Goal: Find specific page/section: Find specific page/section

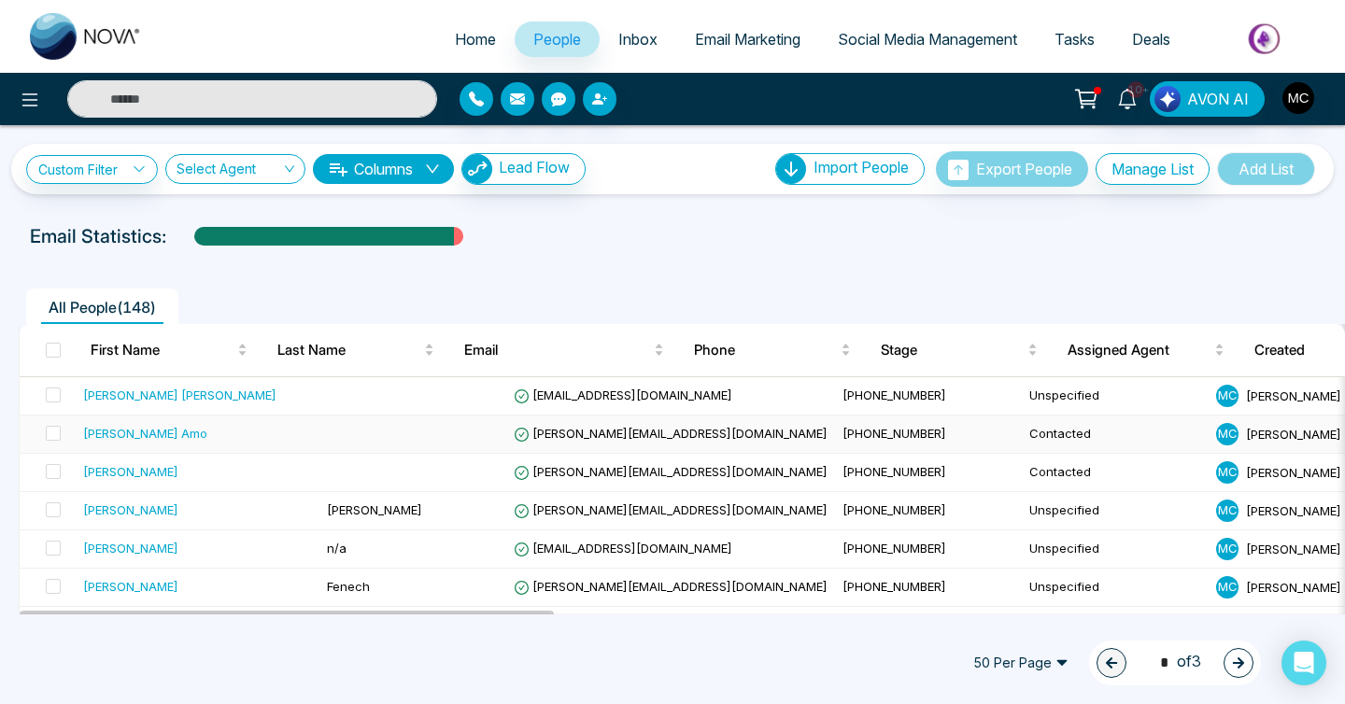
click at [147, 439] on div "[PERSON_NAME] Amo" at bounding box center [145, 433] width 124 height 19
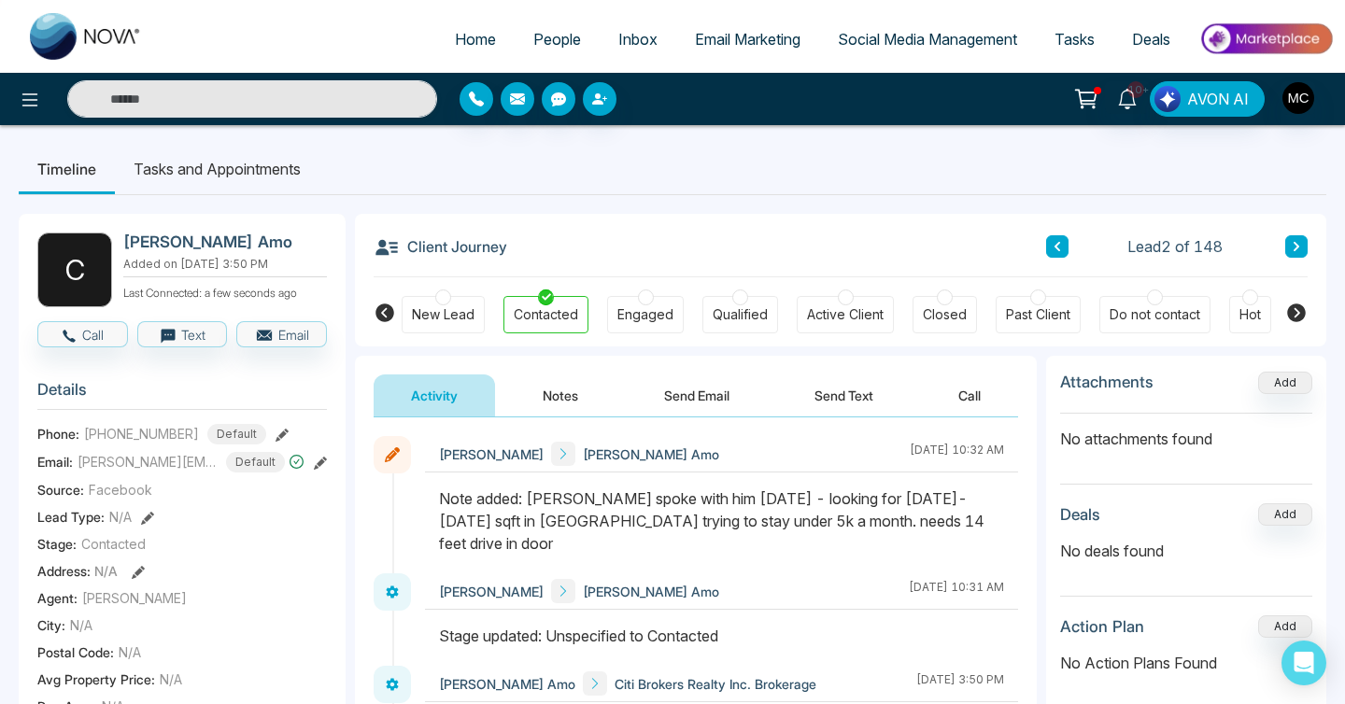
click at [519, 51] on link "People" at bounding box center [557, 38] width 85 height 35
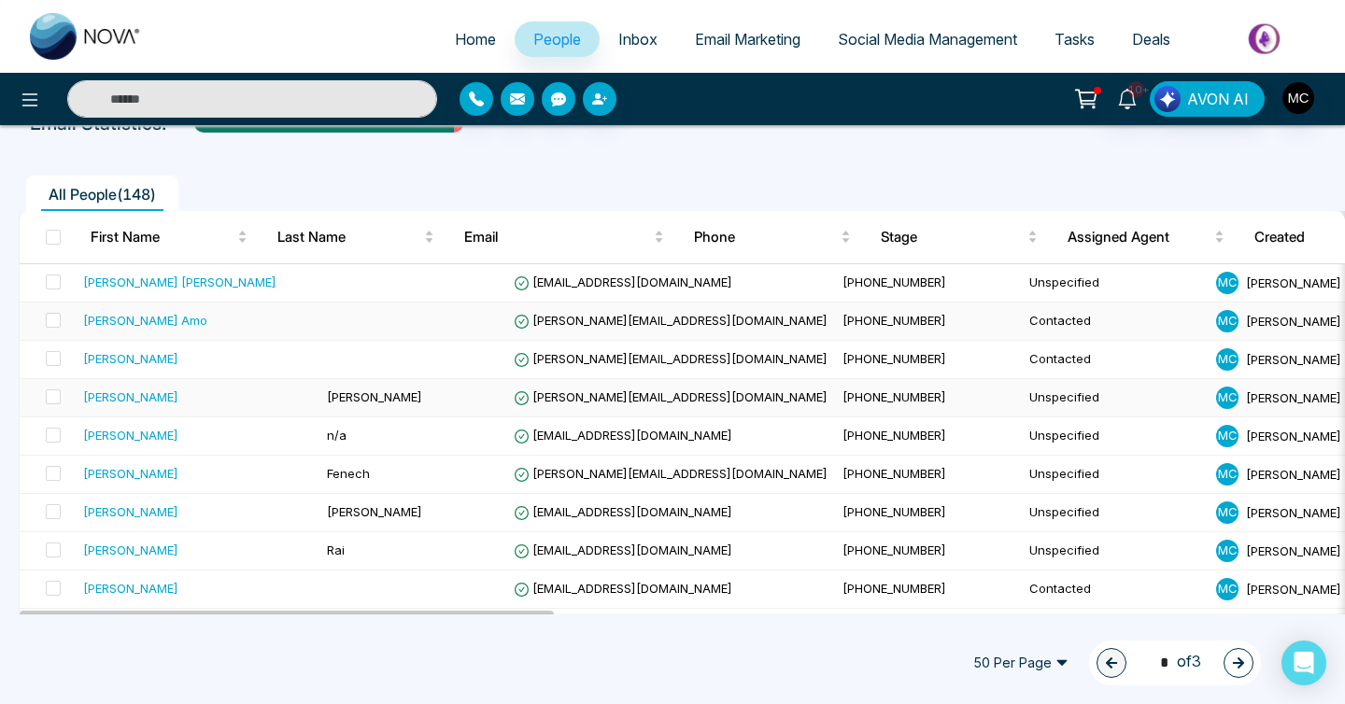
scroll to position [114, 0]
click at [139, 361] on div "[PERSON_NAME]" at bounding box center [130, 357] width 95 height 19
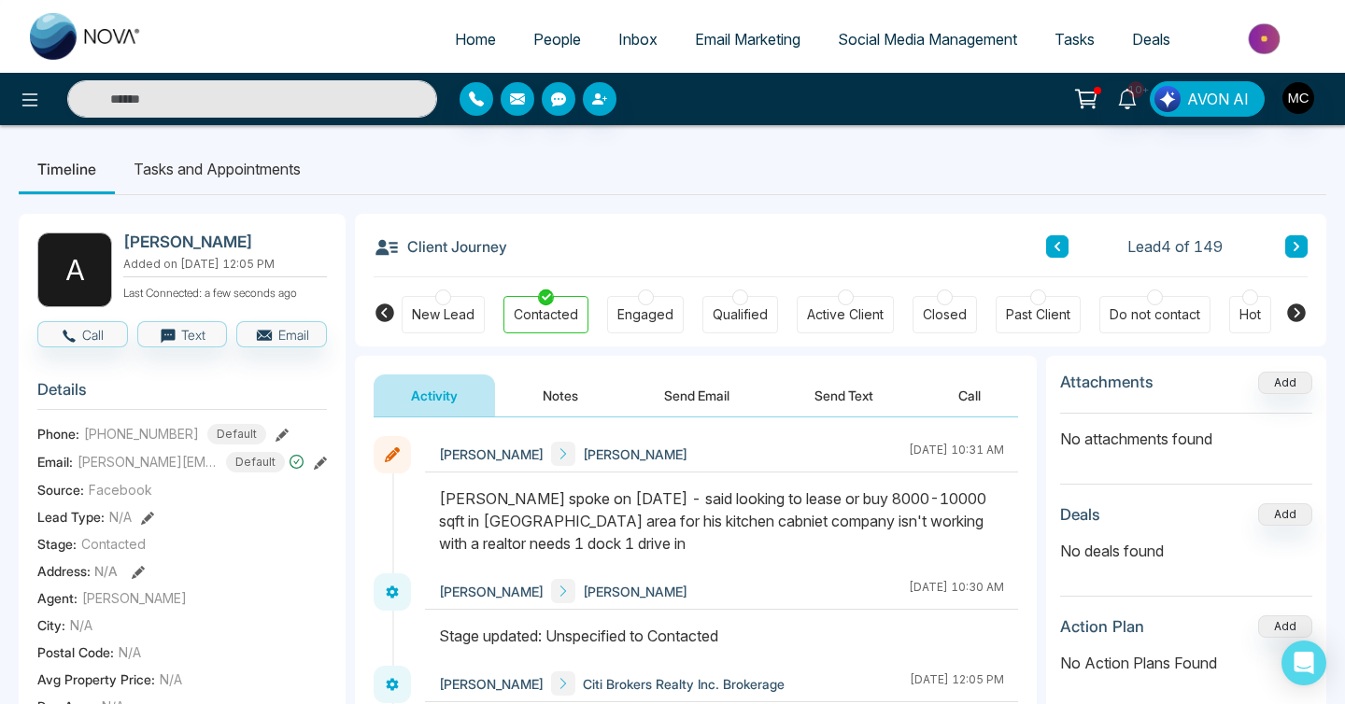
click at [173, 463] on span "[PERSON_NAME][EMAIL_ADDRESS][DOMAIN_NAME]" at bounding box center [148, 462] width 140 height 20
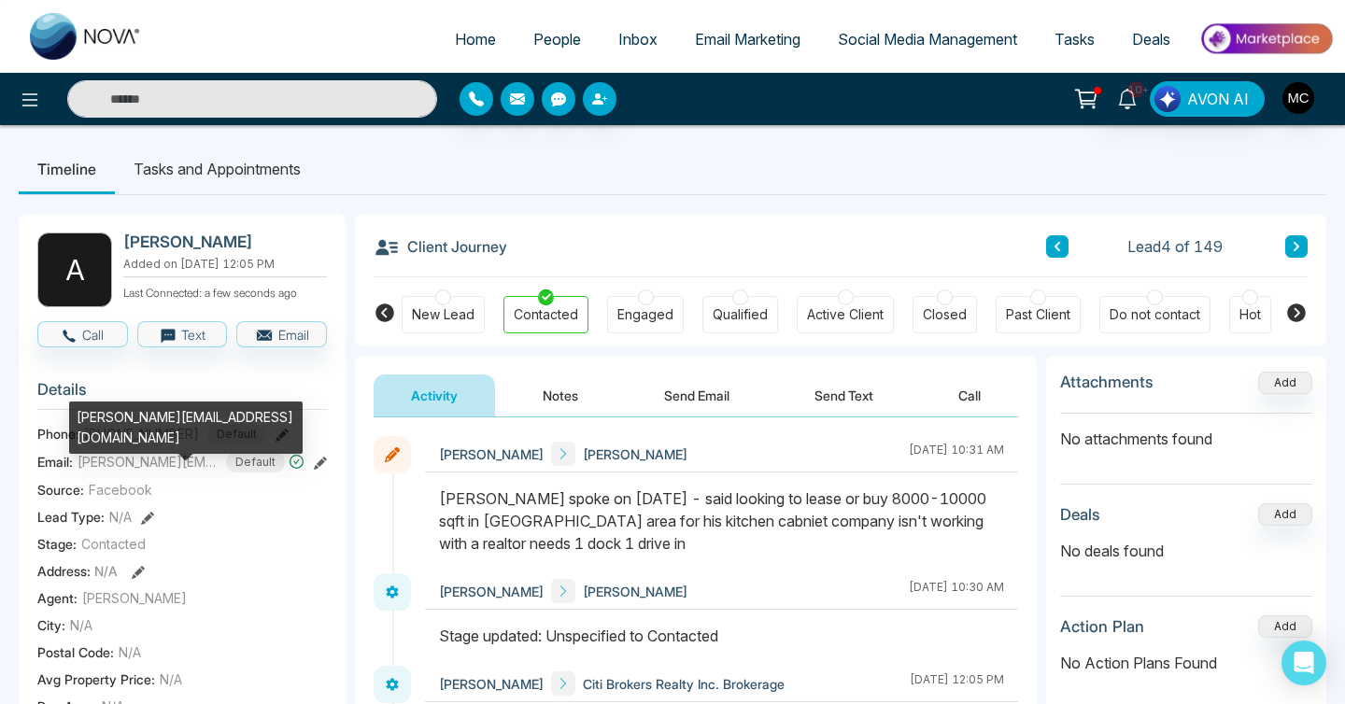
click at [164, 413] on div "[PERSON_NAME][EMAIL_ADDRESS][DOMAIN_NAME]" at bounding box center [186, 428] width 234 height 52
copy div "[PERSON_NAME][EMAIL_ADDRESS][DOMAIN_NAME]"
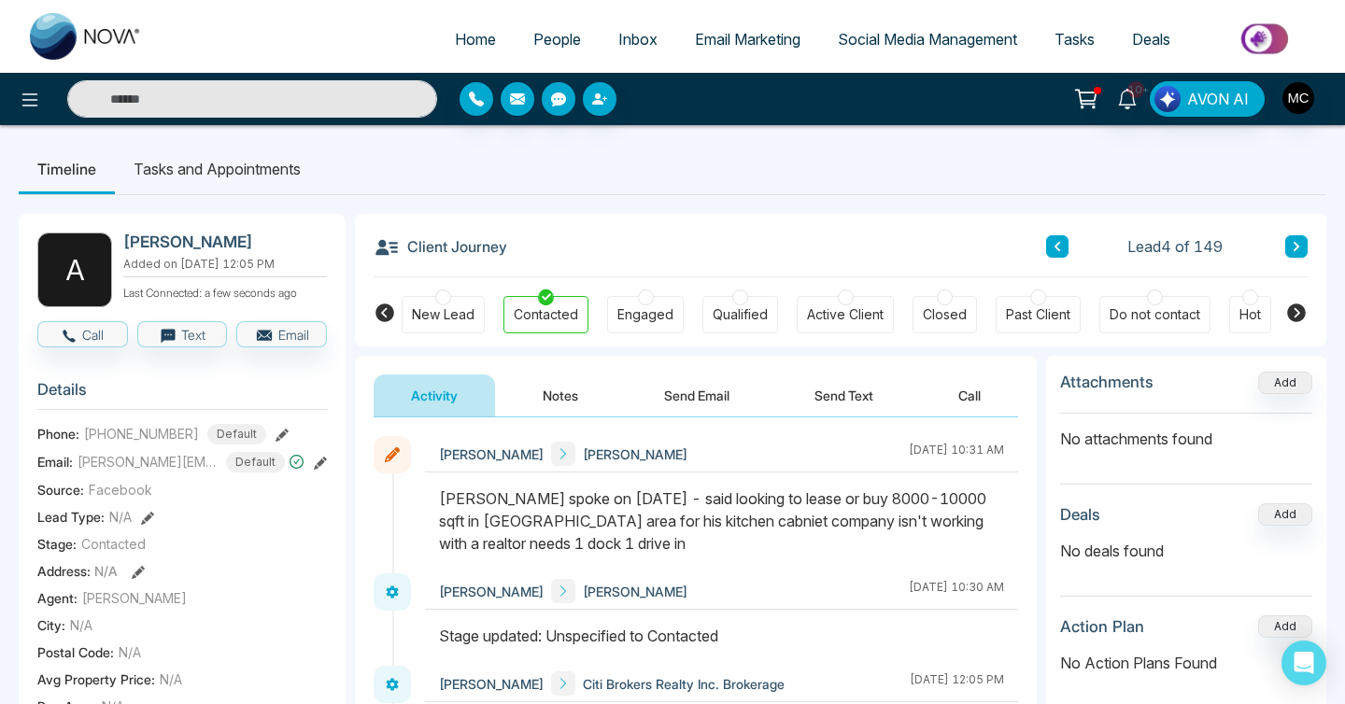
click at [560, 54] on link "People" at bounding box center [557, 38] width 85 height 35
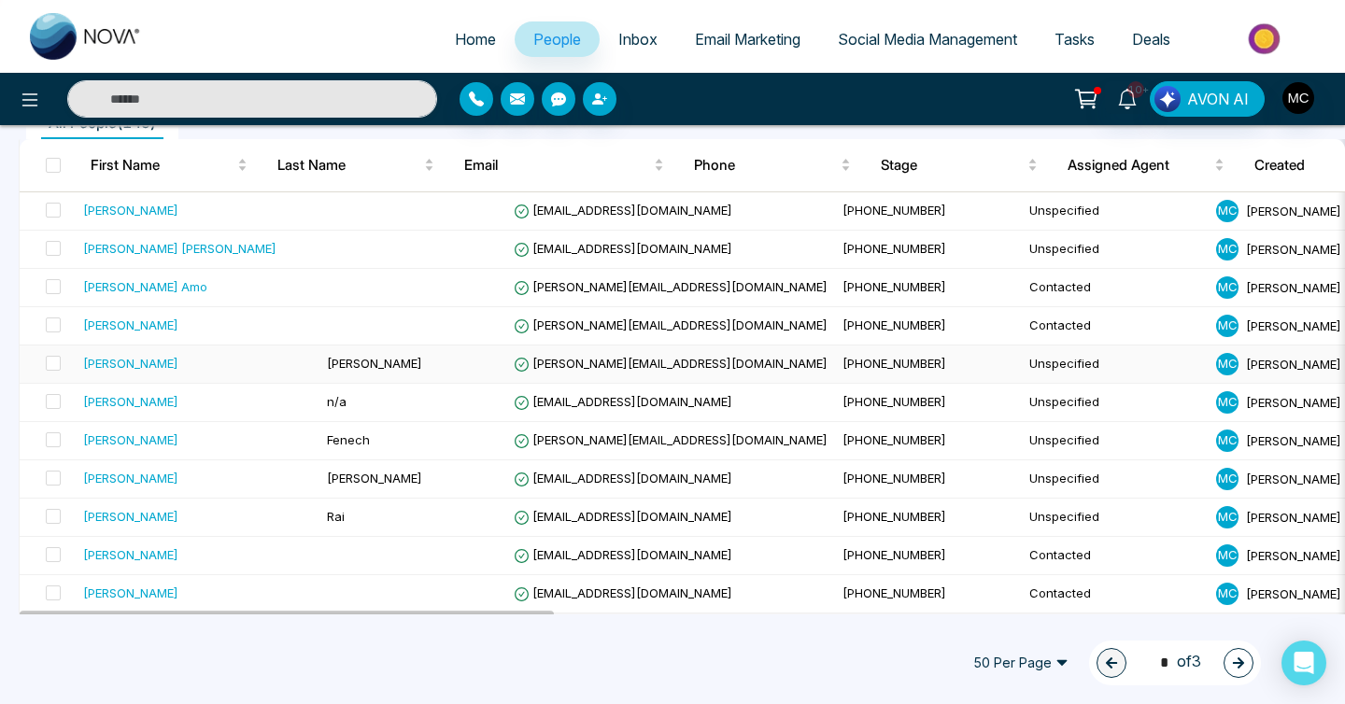
scroll to position [191, 0]
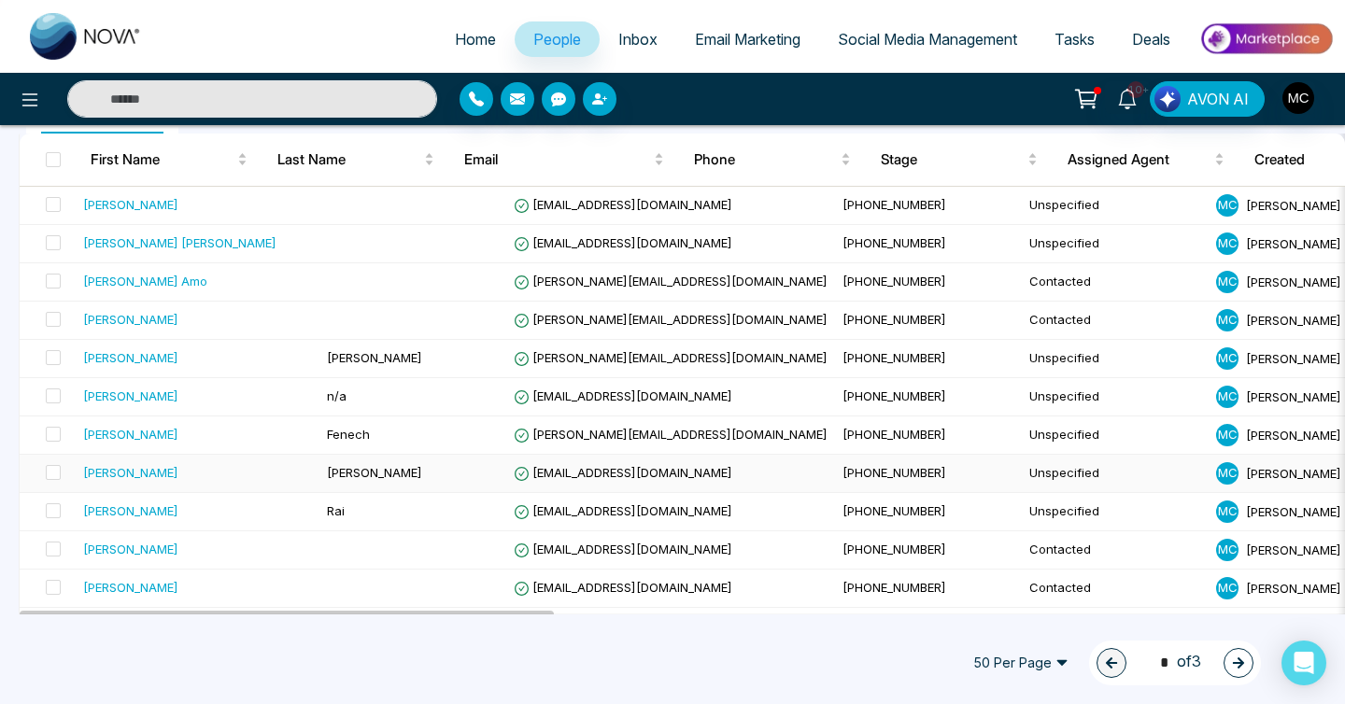
click at [327, 471] on span "[PERSON_NAME]" at bounding box center [374, 472] width 95 height 15
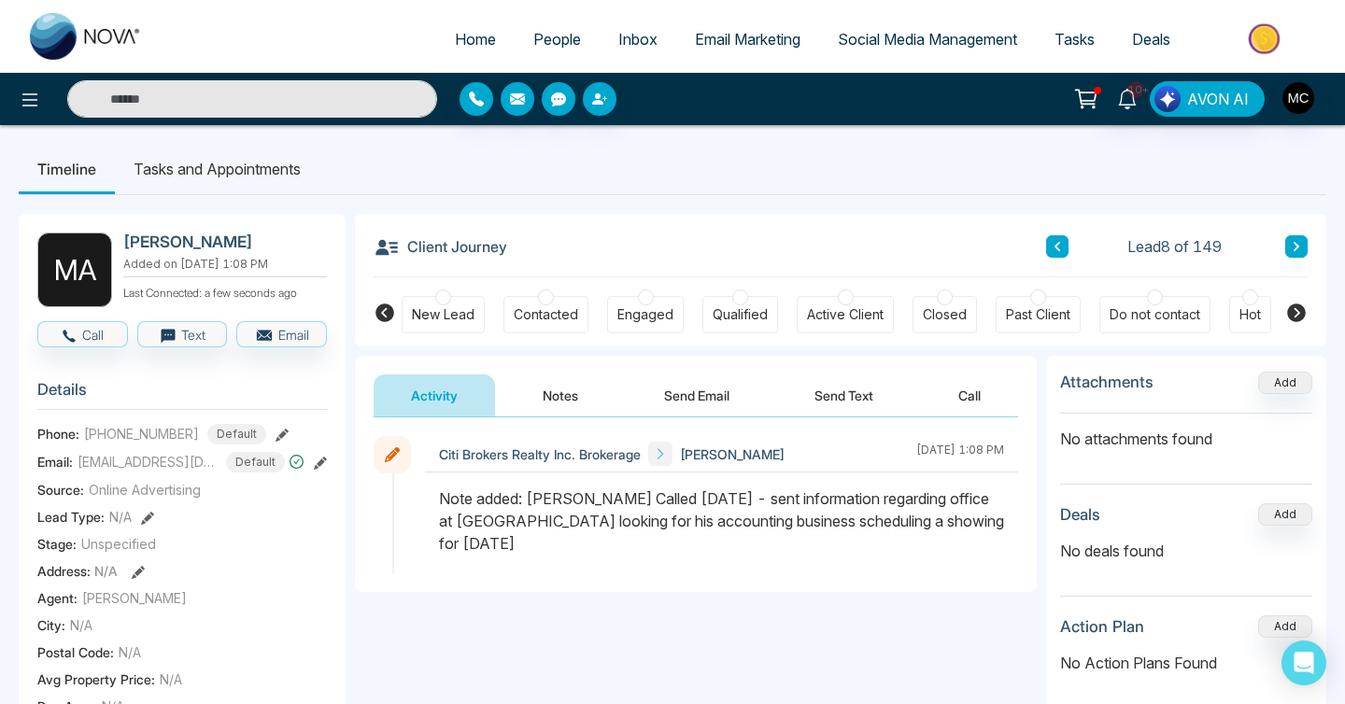
click at [1051, 244] on button at bounding box center [1057, 246] width 22 height 22
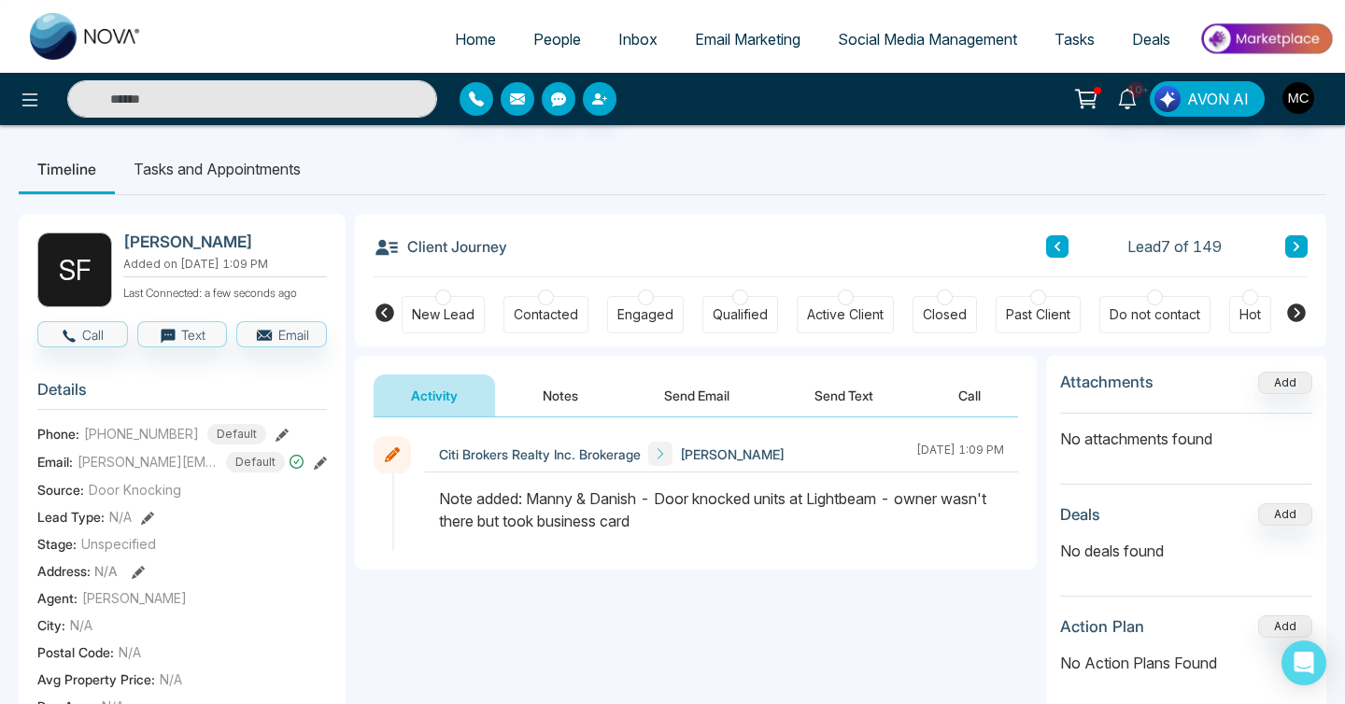
click at [571, 43] on link "People" at bounding box center [557, 38] width 85 height 35
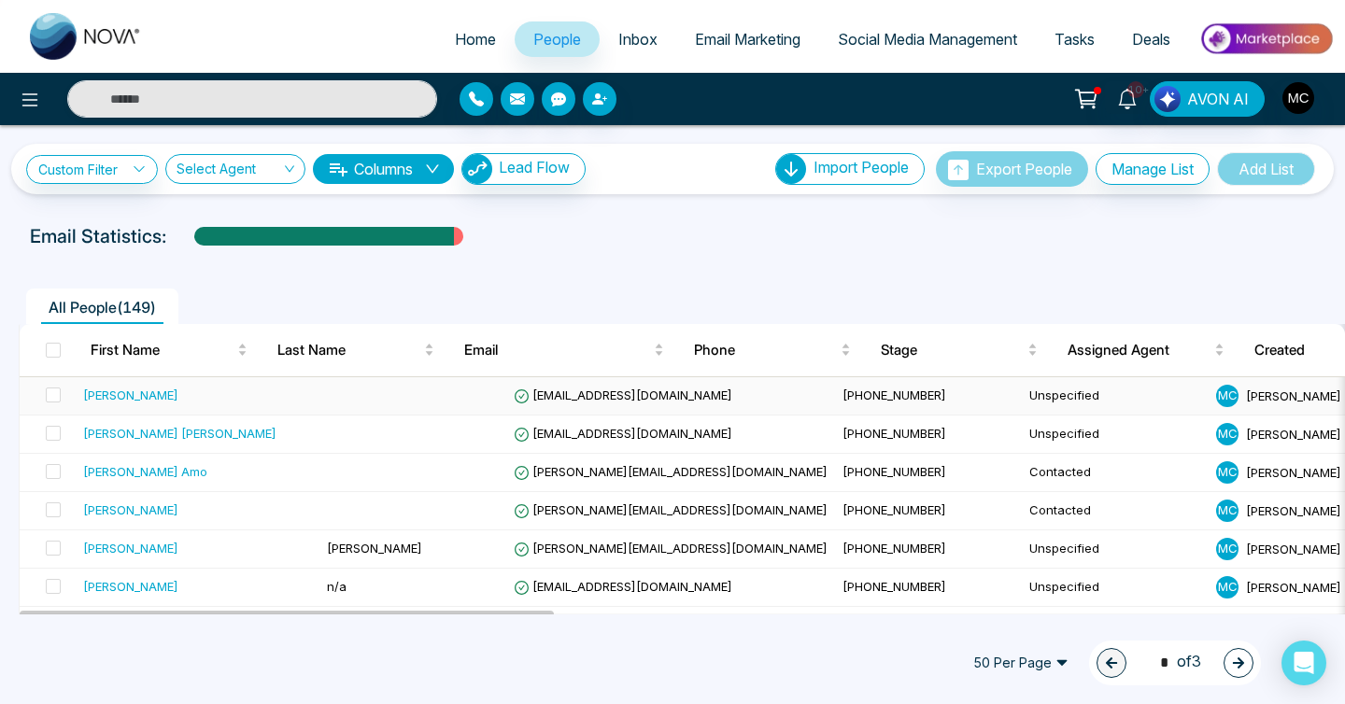
click at [152, 397] on div "[PERSON_NAME]" at bounding box center [130, 395] width 95 height 19
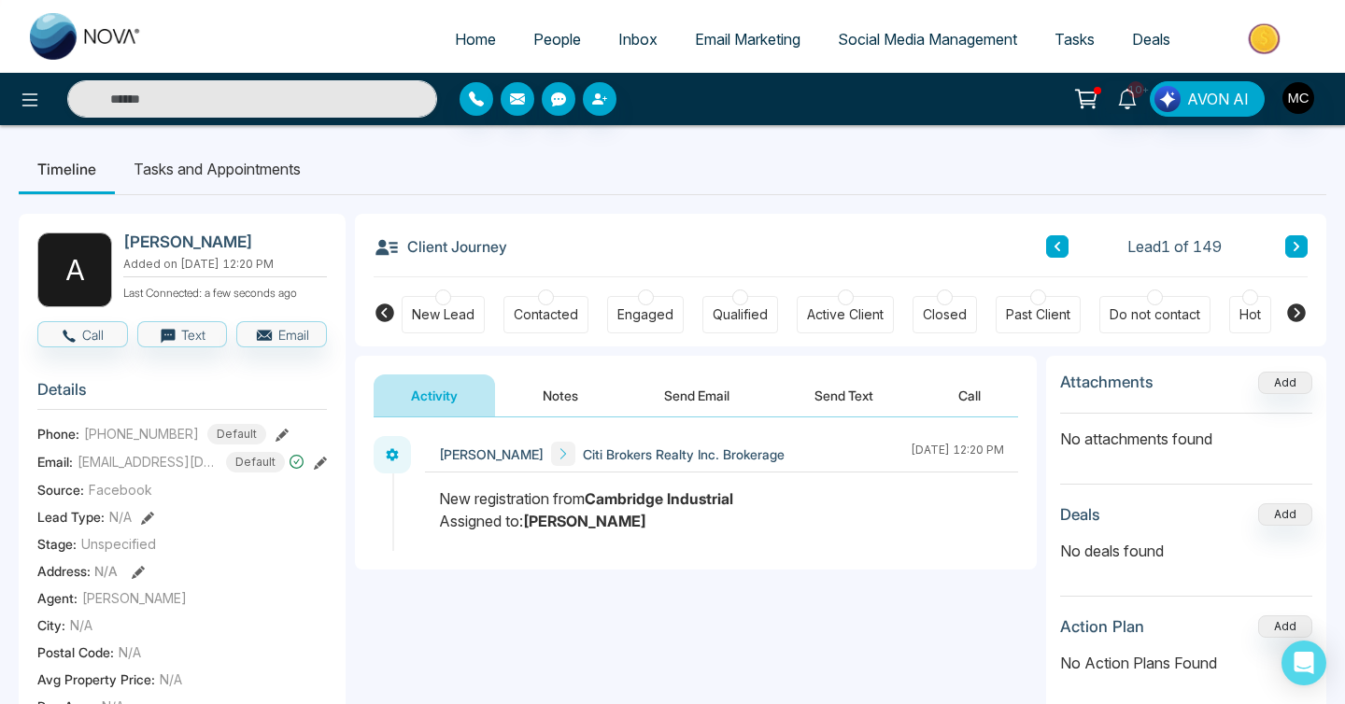
click at [1289, 246] on button at bounding box center [1296, 246] width 22 height 22
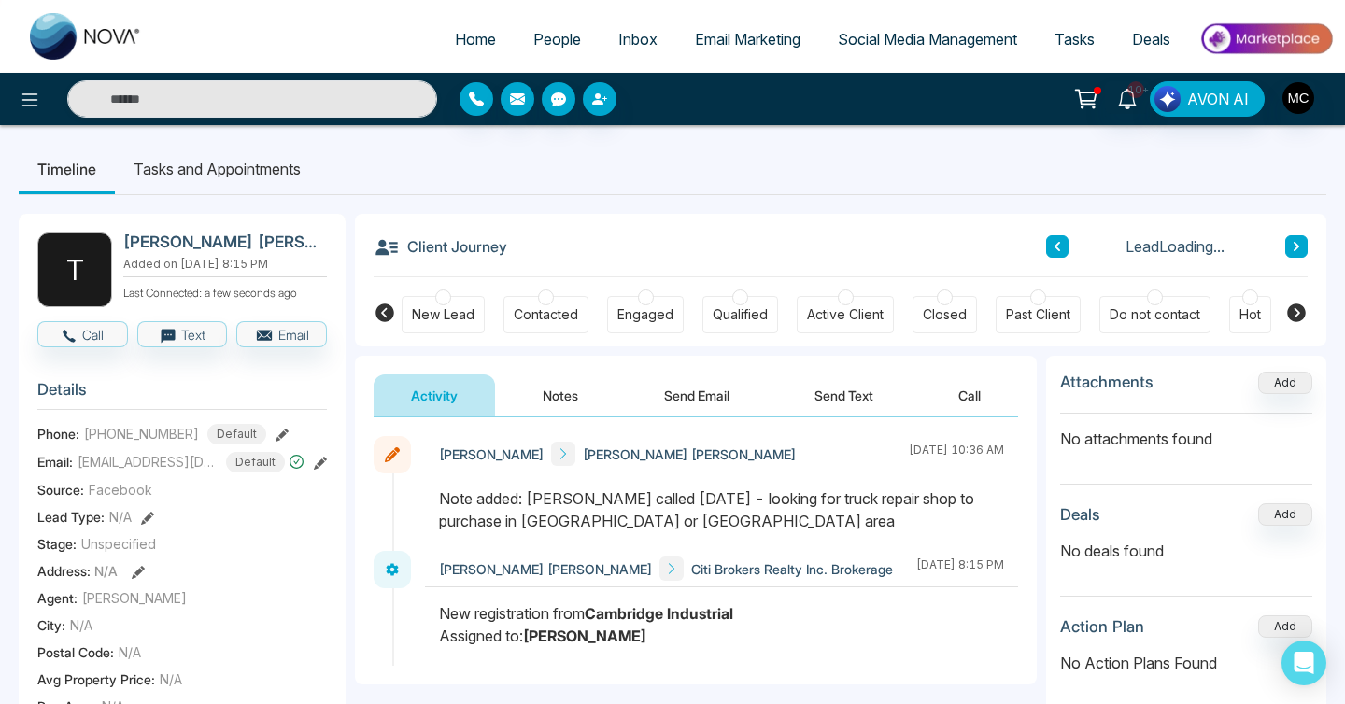
click at [551, 306] on div "Contacted" at bounding box center [546, 314] width 64 height 19
click at [1294, 239] on button at bounding box center [1296, 246] width 22 height 22
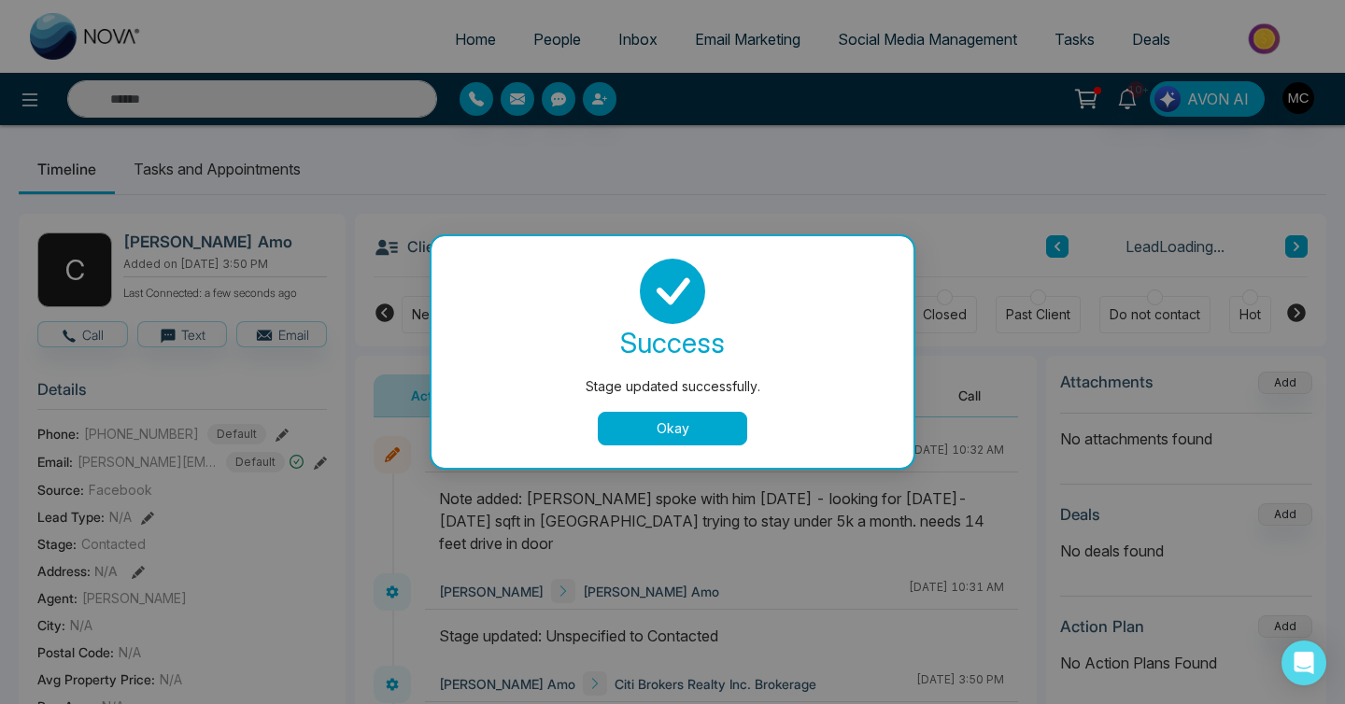
click at [662, 417] on button "Okay" at bounding box center [672, 429] width 149 height 34
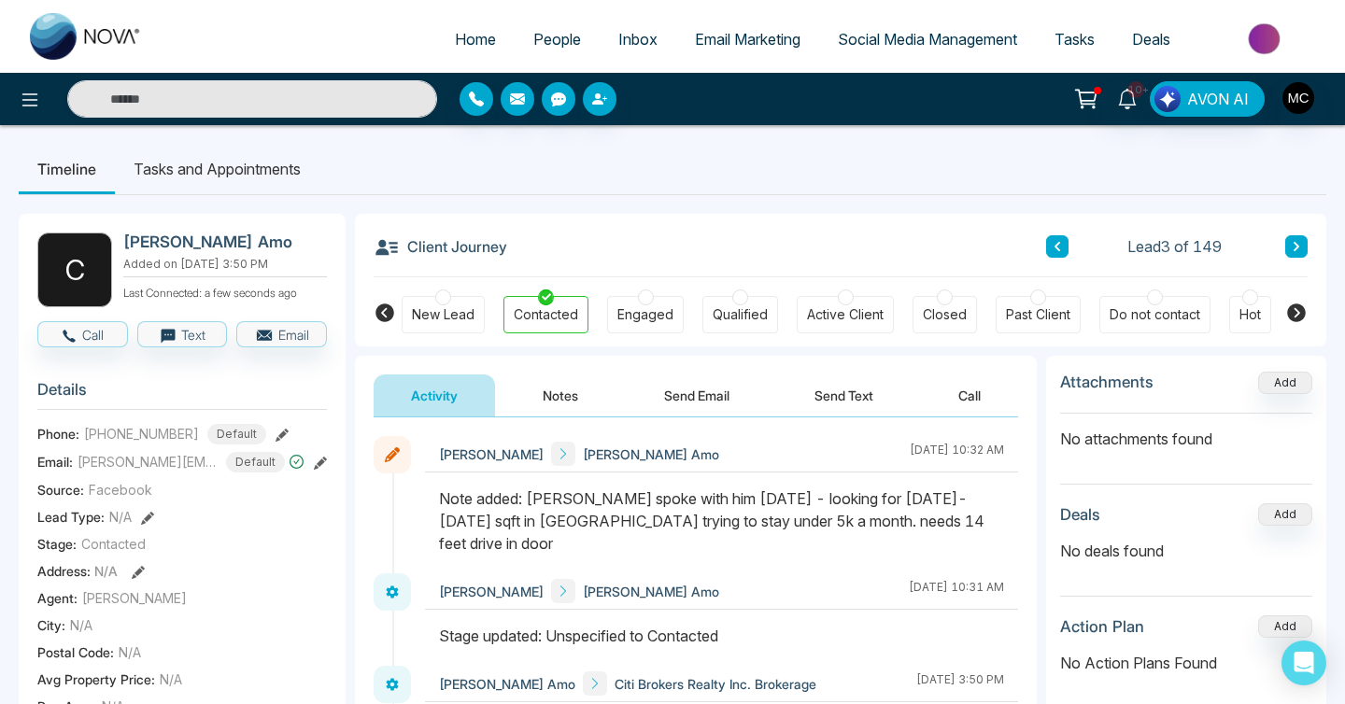
click at [1288, 246] on button at bounding box center [1296, 246] width 22 height 22
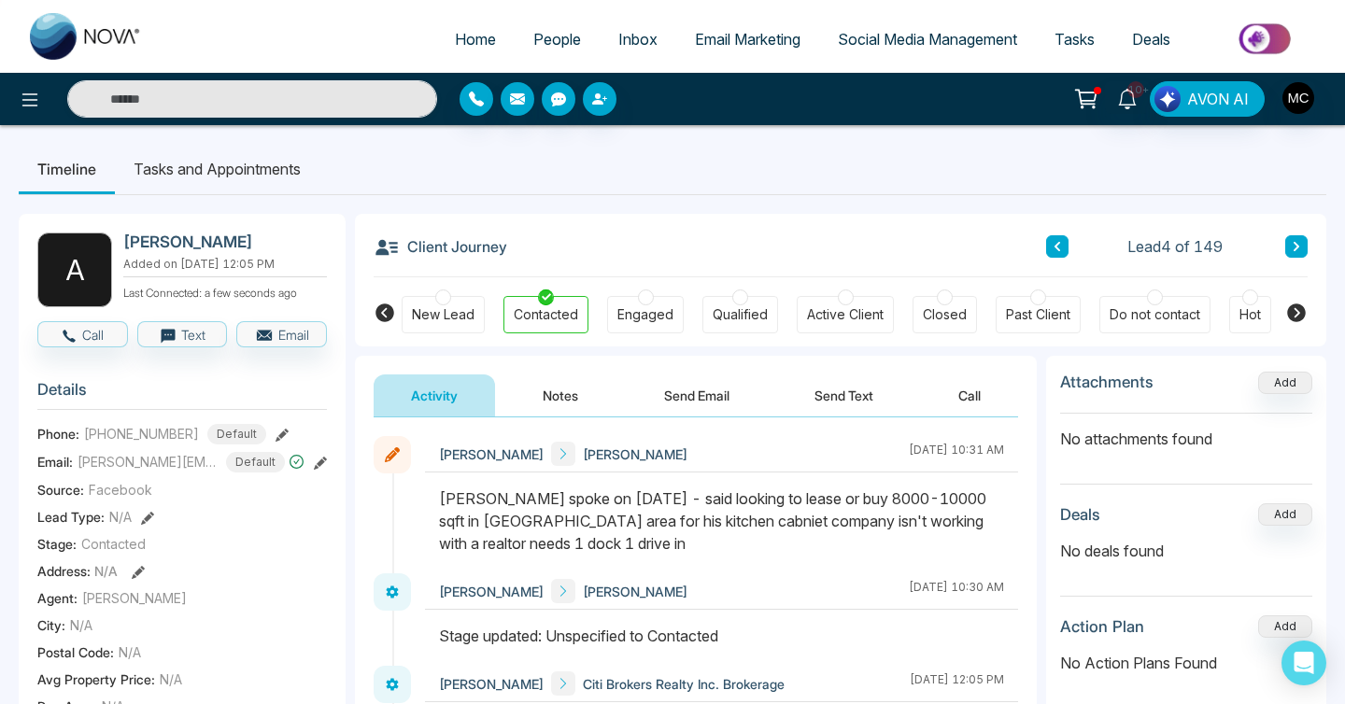
click at [1059, 248] on icon at bounding box center [1057, 246] width 9 height 11
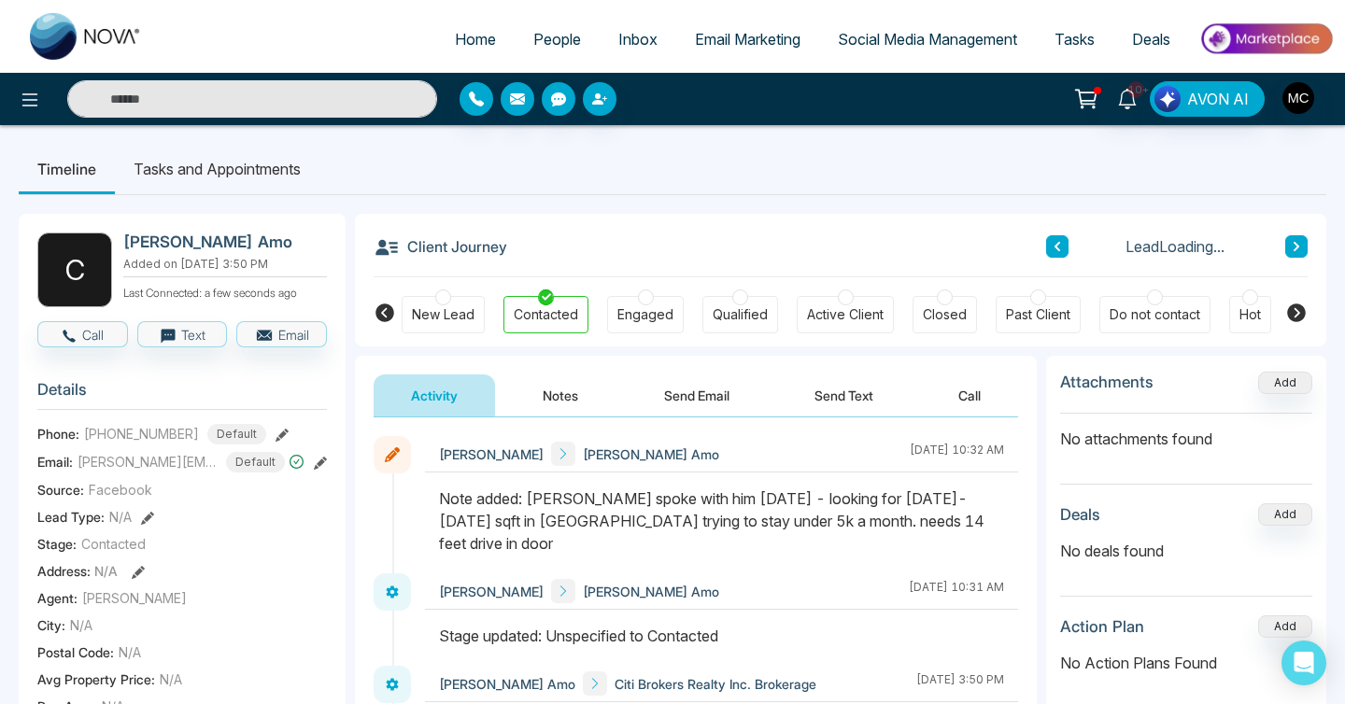
click at [1059, 248] on icon at bounding box center [1057, 246] width 9 height 11
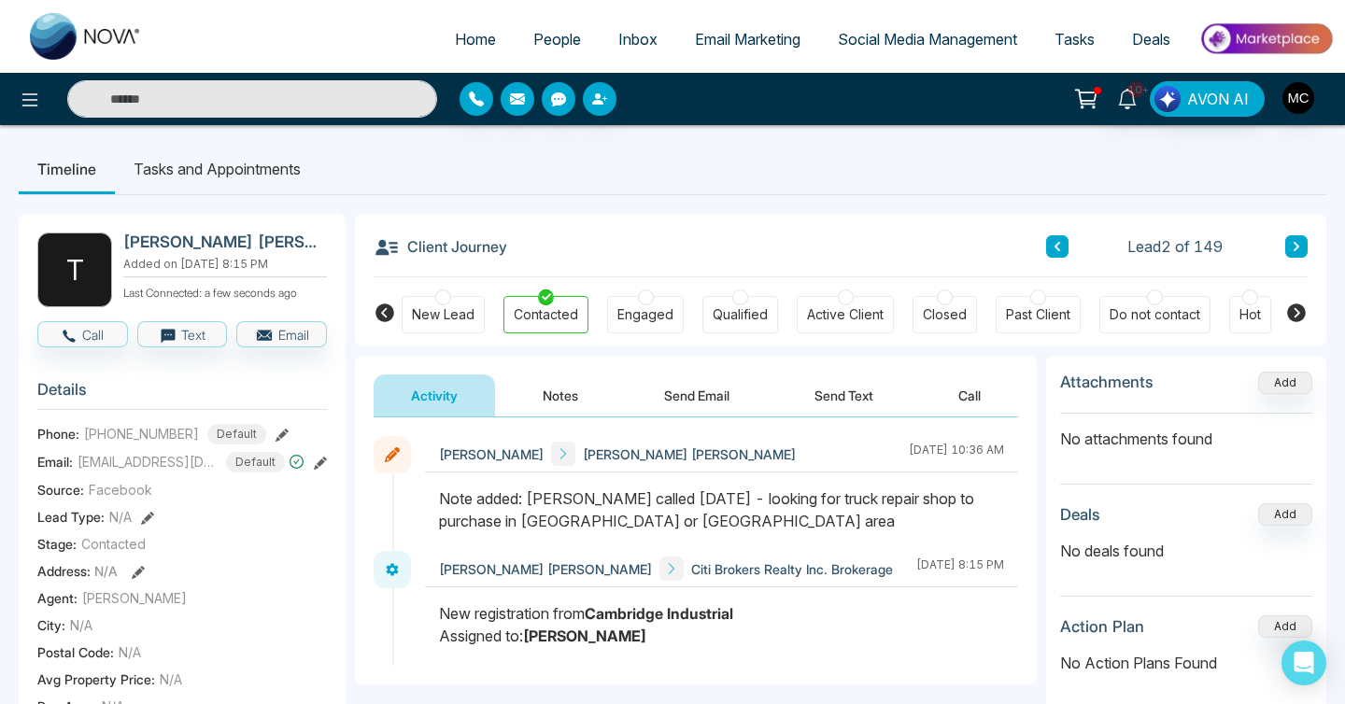
click at [1059, 248] on icon at bounding box center [1057, 246] width 9 height 11
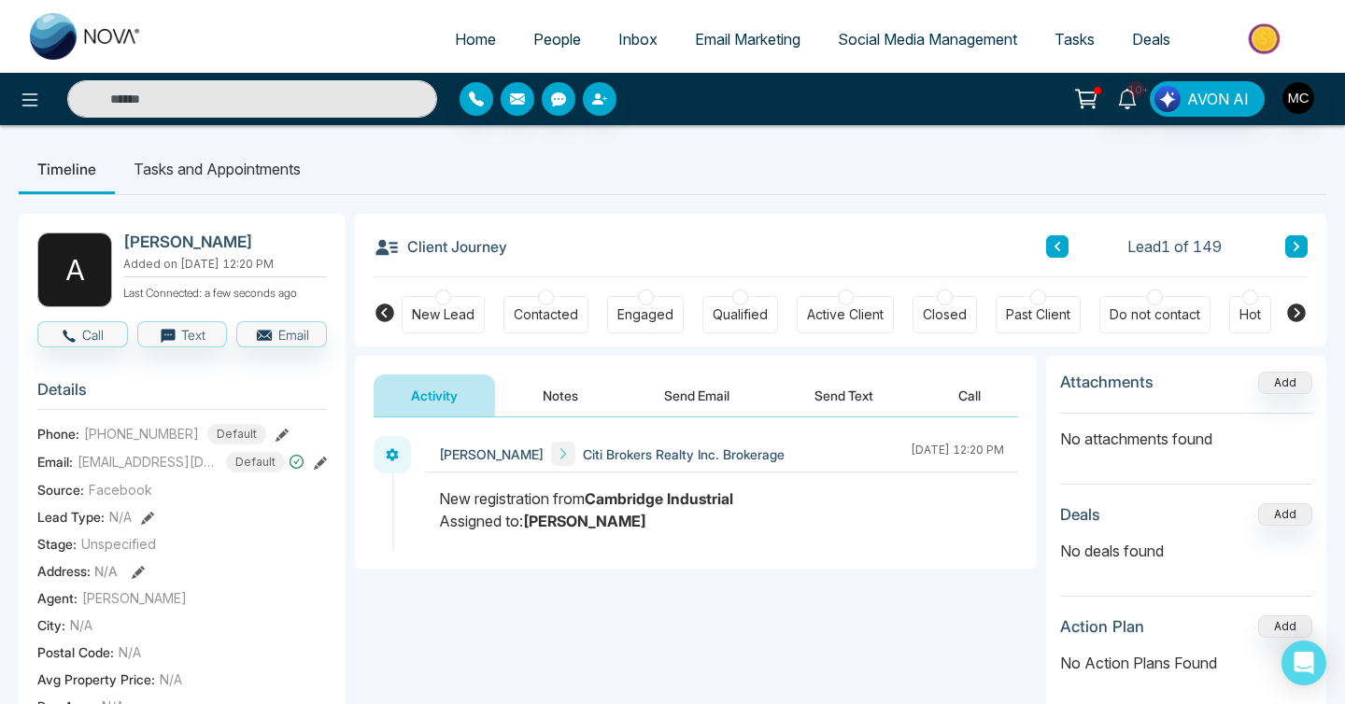
click at [537, 325] on div "Contacted" at bounding box center [545, 314] width 85 height 37
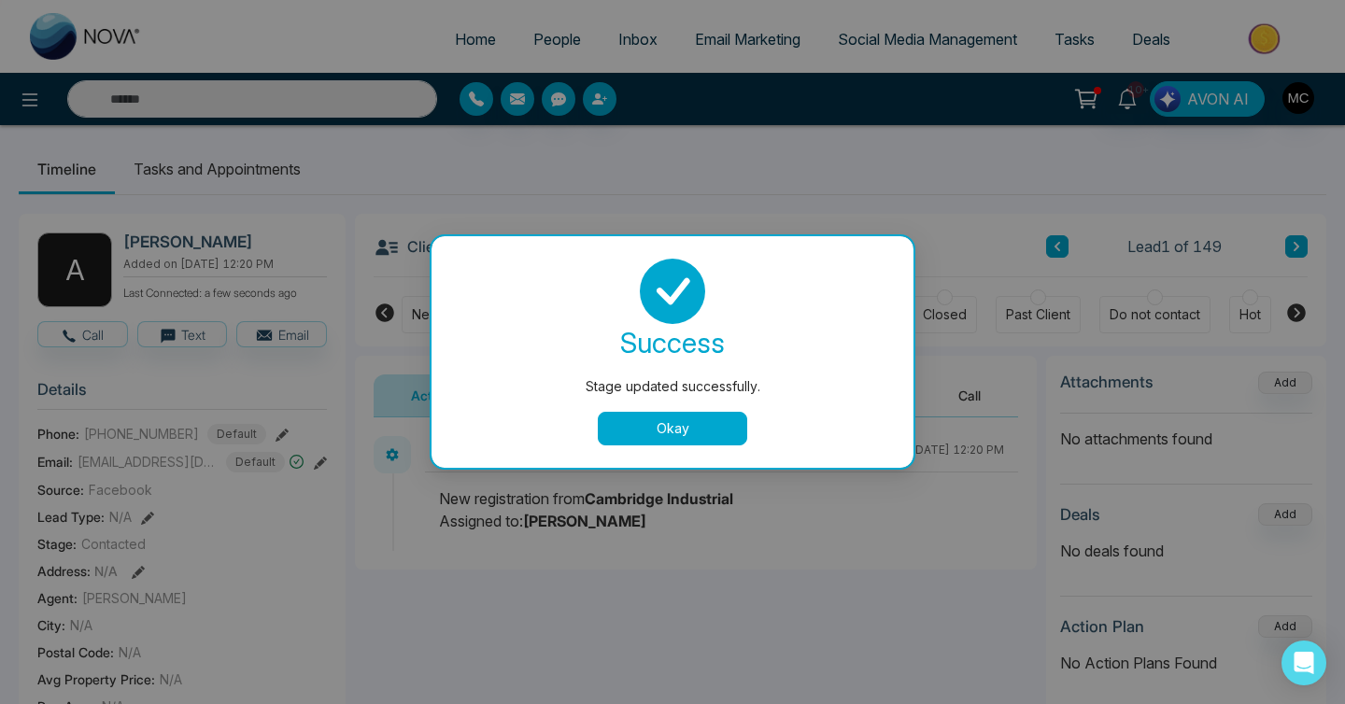
click at [655, 440] on button "Okay" at bounding box center [672, 429] width 149 height 34
